Goal: Task Accomplishment & Management: Manage account settings

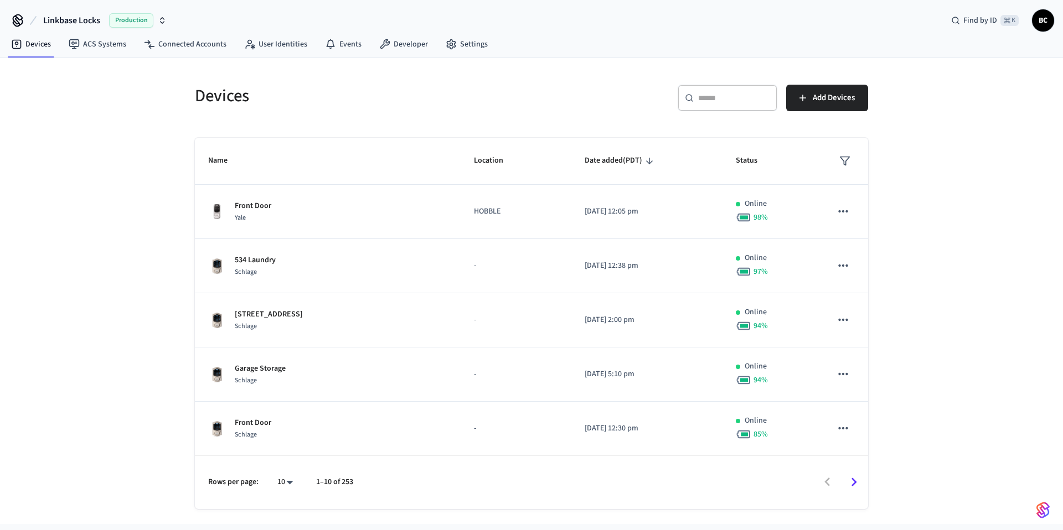
click at [738, 110] on div "​ ​" at bounding box center [728, 98] width 100 height 27
paste input "********"
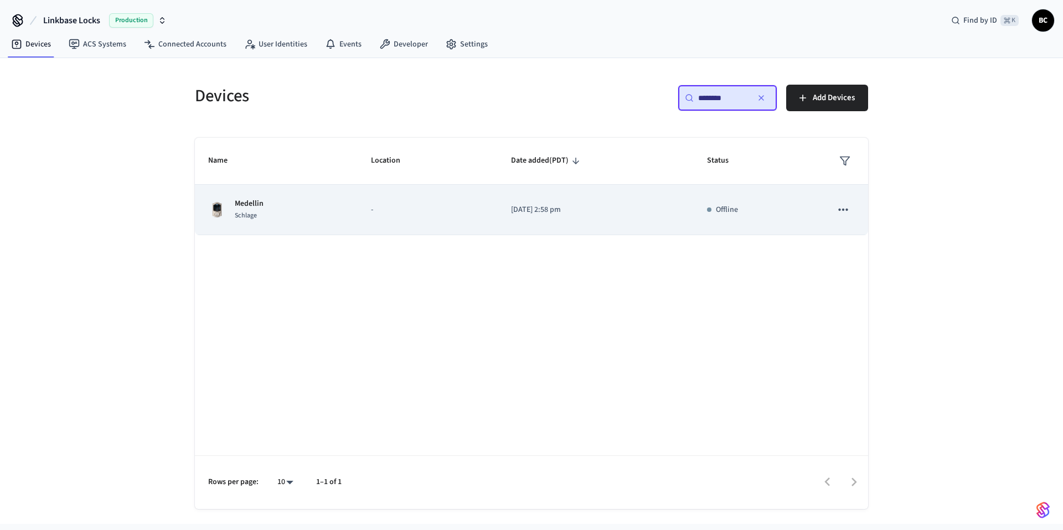
type input "********"
click at [551, 185] on td "[DATE] 2:58 pm" at bounding box center [596, 210] width 196 height 50
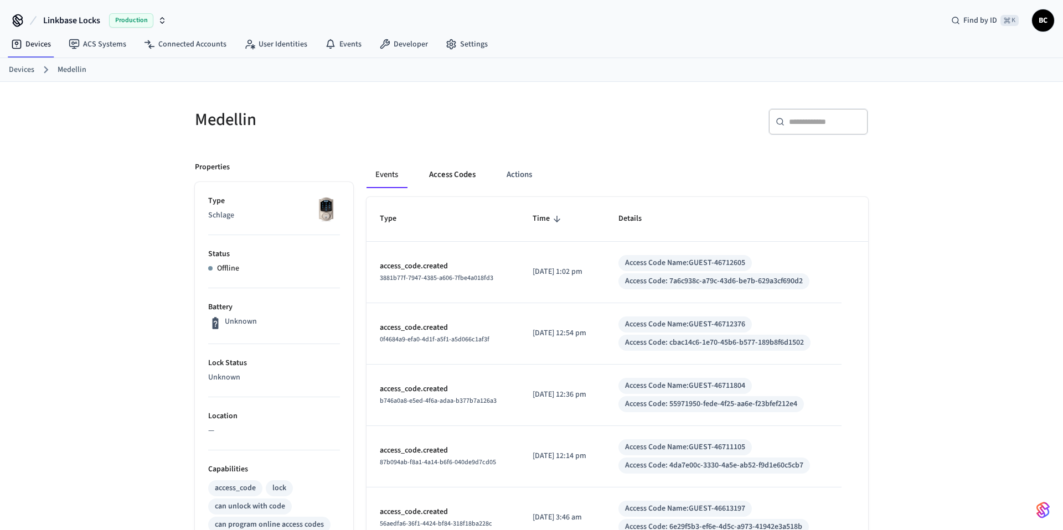
click at [476, 166] on button "Access Codes" at bounding box center [452, 175] width 64 height 27
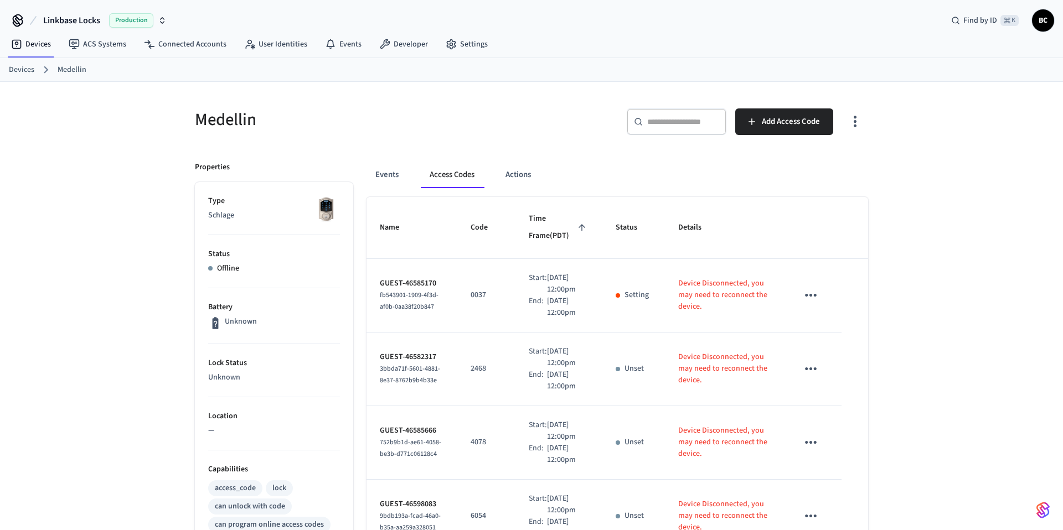
click at [585, 100] on div "​ ​ Add Access Code" at bounding box center [696, 119] width 343 height 49
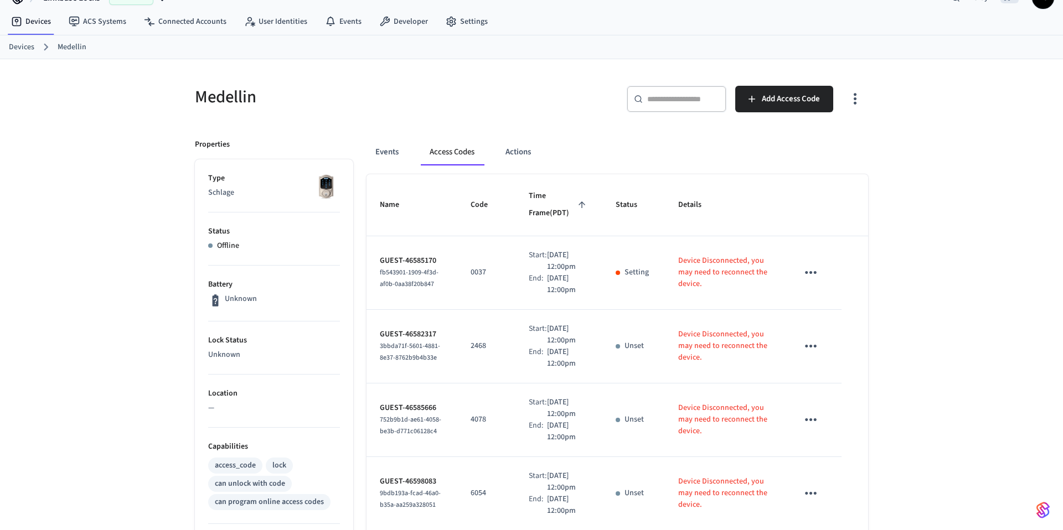
scroll to position [84, 0]
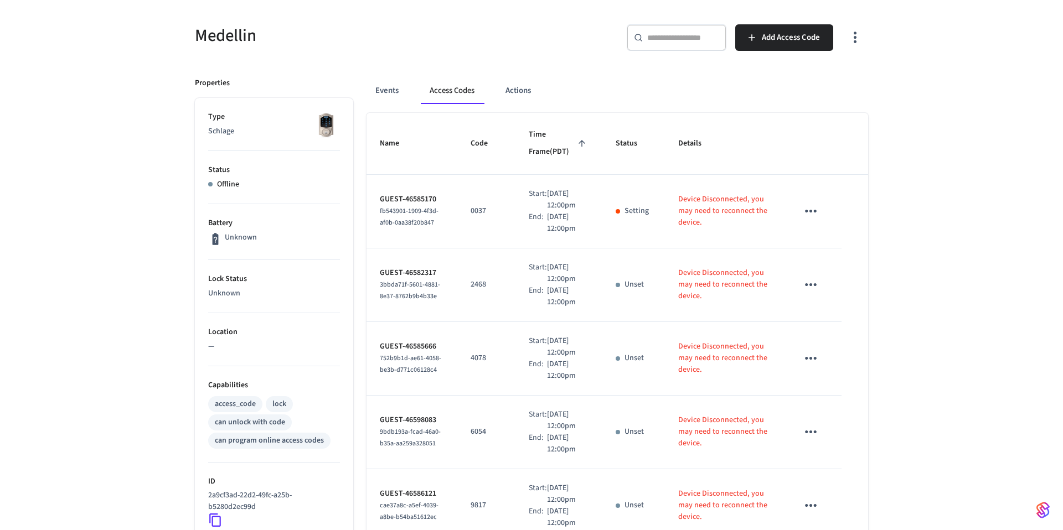
click at [675, 200] on td "Device Disconnected, you may need to reconnect the device." at bounding box center [724, 212] width 119 height 74
click at [607, 198] on td "Setting" at bounding box center [633, 212] width 63 height 74
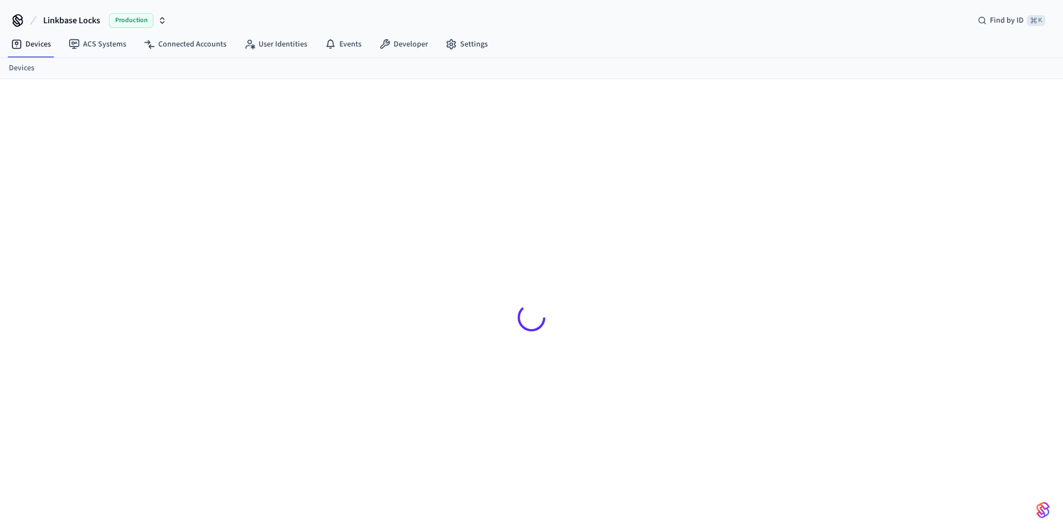
scroll to position [15, 0]
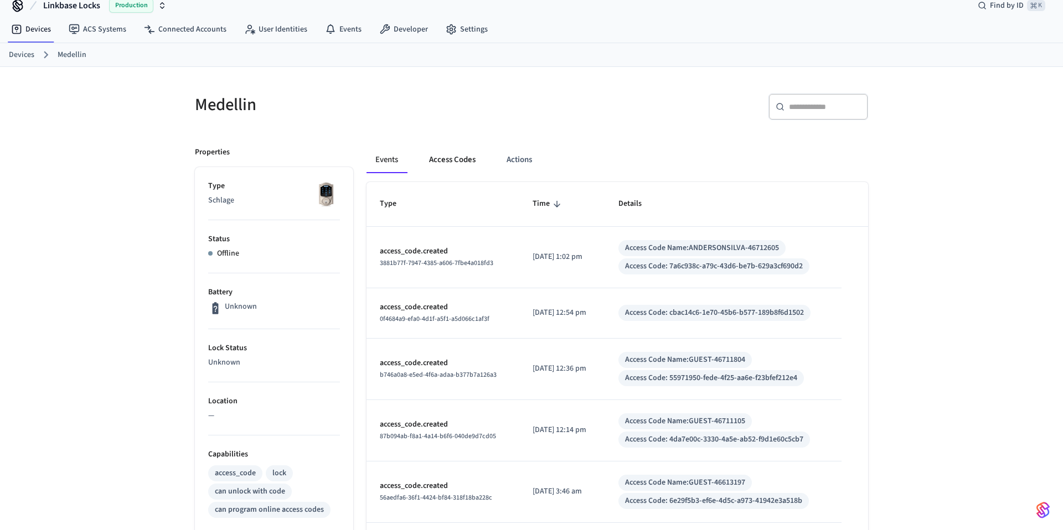
click at [438, 147] on button "Access Codes" at bounding box center [452, 160] width 64 height 27
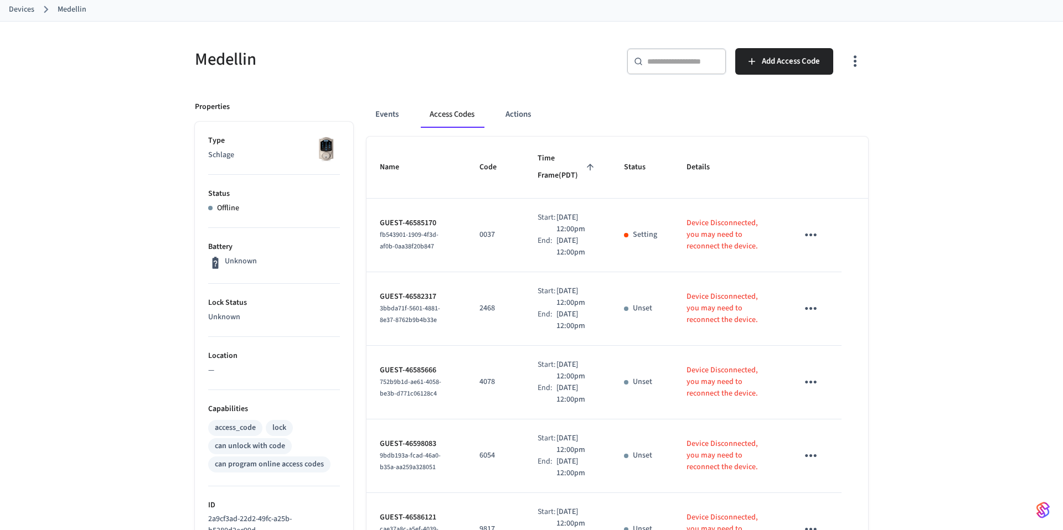
scroll to position [78, 0]
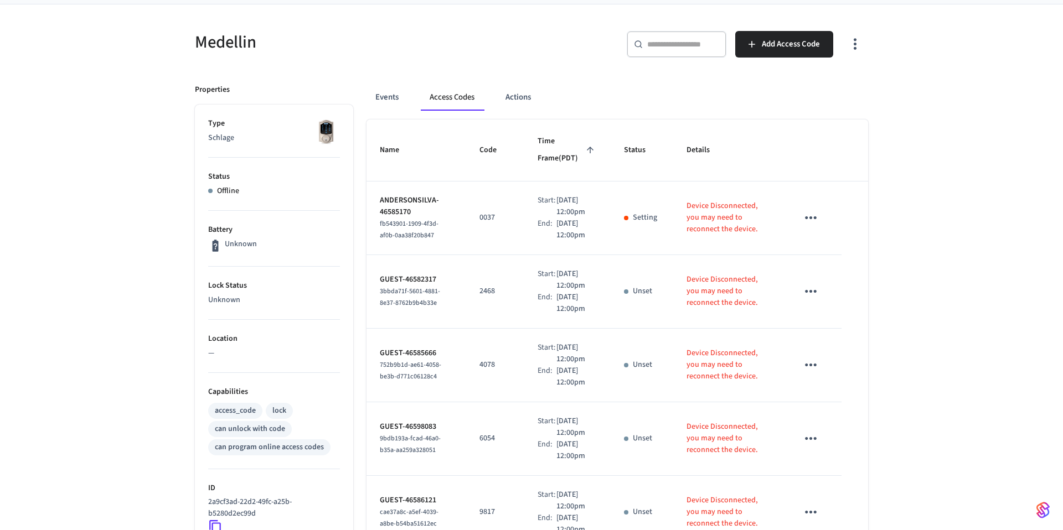
click at [649, 109] on div "Events Access Codes Actions" at bounding box center [617, 97] width 502 height 27
